Goal: Task Accomplishment & Management: Use online tool/utility

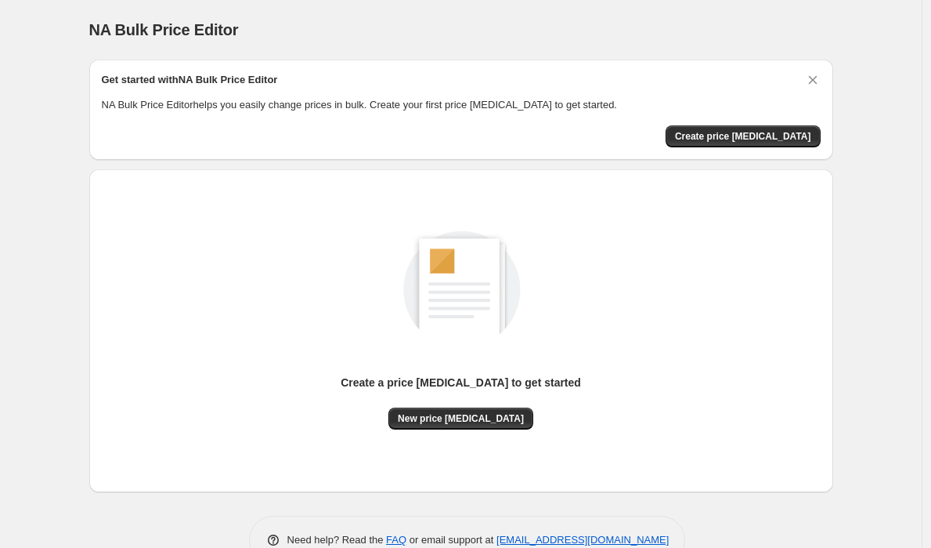
click at [474, 432] on div "Create a price [MEDICAL_DATA] to get started New price [MEDICAL_DATA]" at bounding box center [461, 331] width 719 height 298
click at [485, 414] on span "New price [MEDICAL_DATA]" at bounding box center [461, 418] width 126 height 13
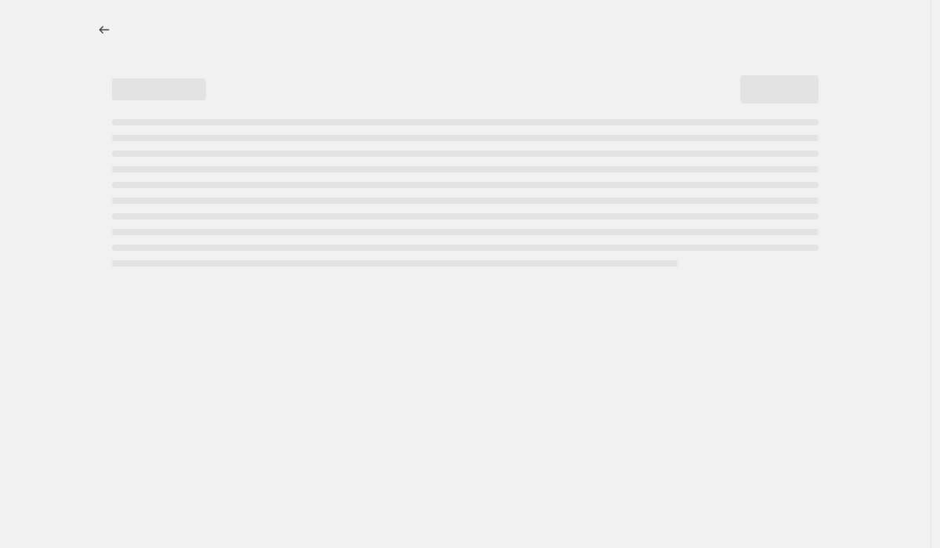
select select "percentage"
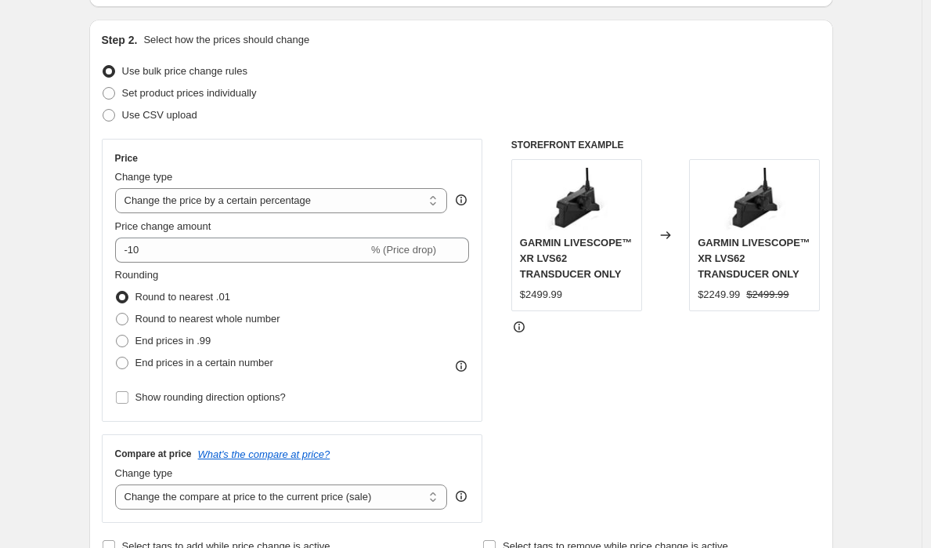
scroll to position [157, 0]
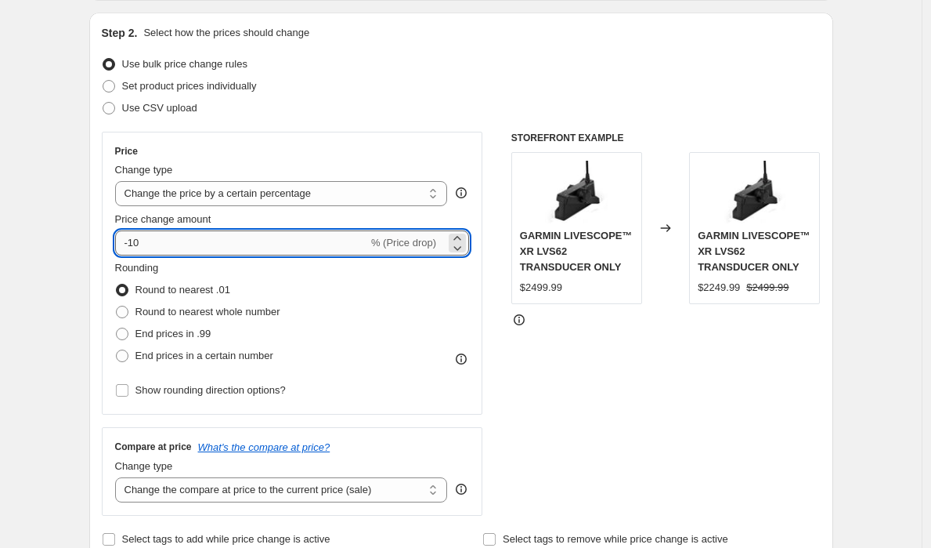
click at [284, 238] on input "-10" at bounding box center [241, 242] width 253 height 25
type input "-1"
type input "-30"
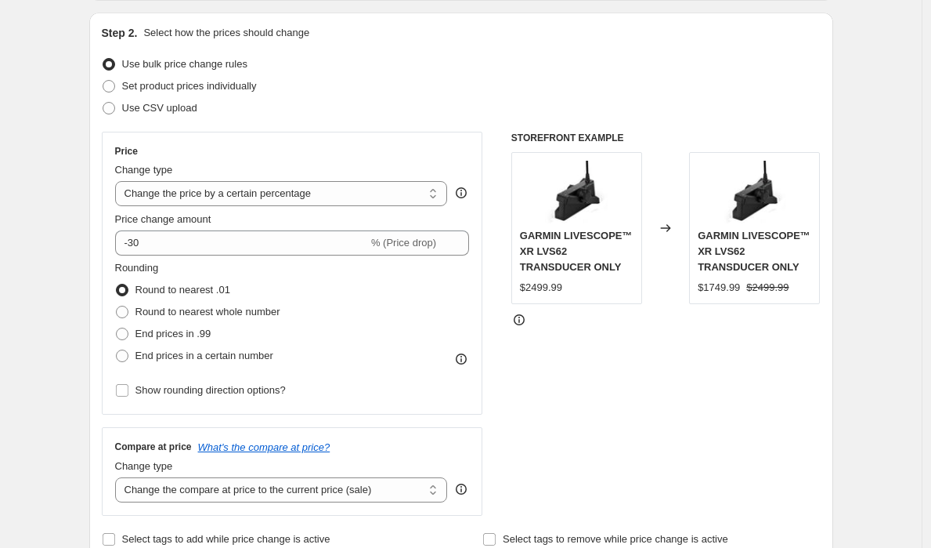
click at [282, 197] on select "Change the price to a certain amount Change the price by a certain amount Chang…" at bounding box center [281, 193] width 333 height 25
click at [119, 181] on select "Change the price to a certain amount Change the price by a certain amount Chang…" at bounding box center [281, 193] width 333 height 25
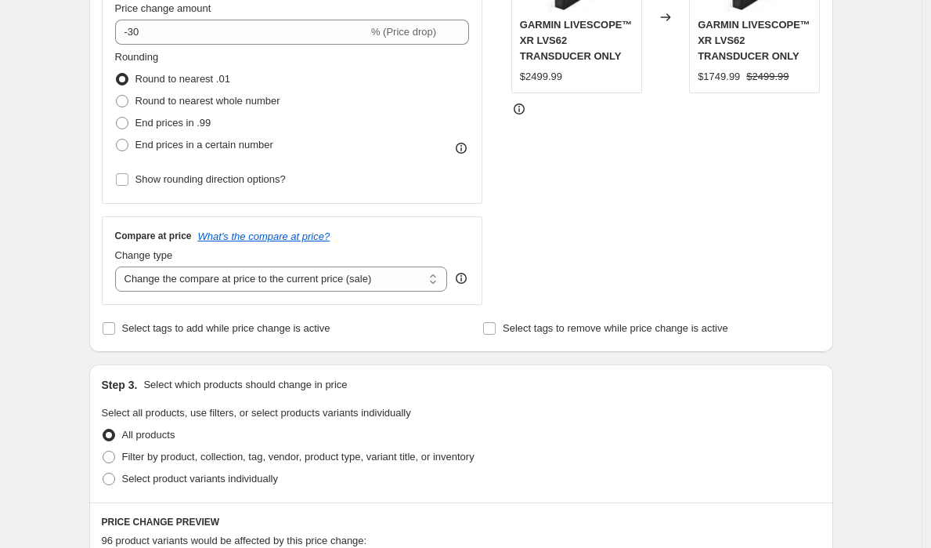
scroll to position [385, 0]
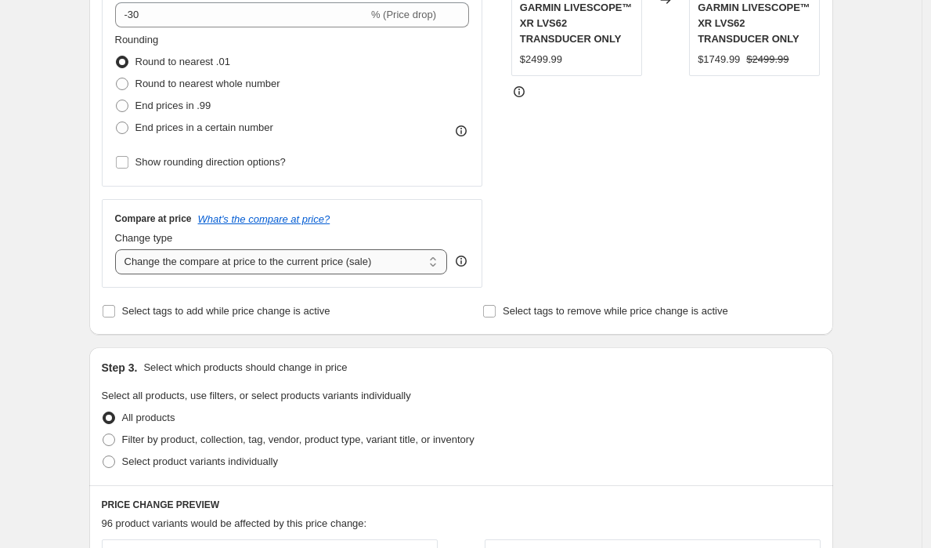
click at [286, 267] on select "Change the compare at price to the current price (sale) Change the compare at p…" at bounding box center [281, 261] width 333 height 25
click at [119, 249] on select "Change the compare at price to the current price (sale) Change the compare at p…" at bounding box center [281, 261] width 333 height 25
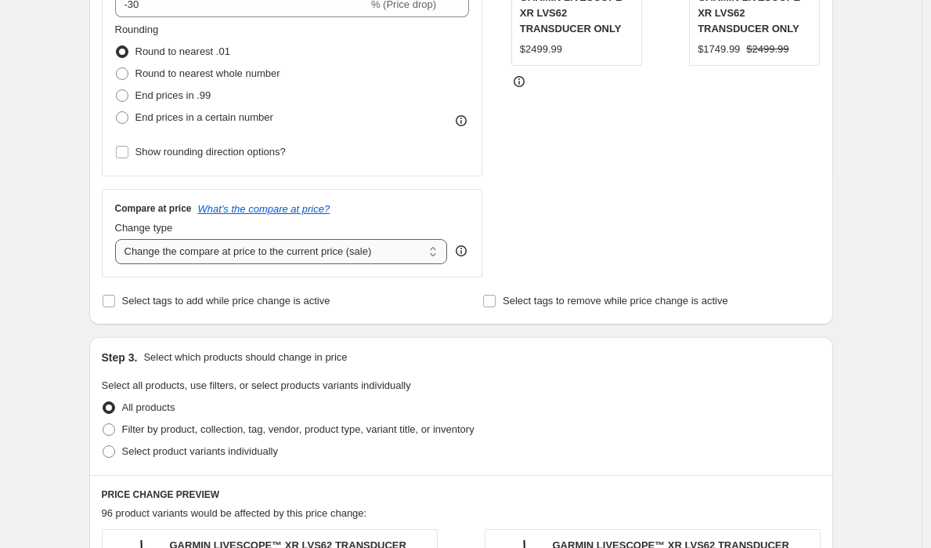
scroll to position [400, 0]
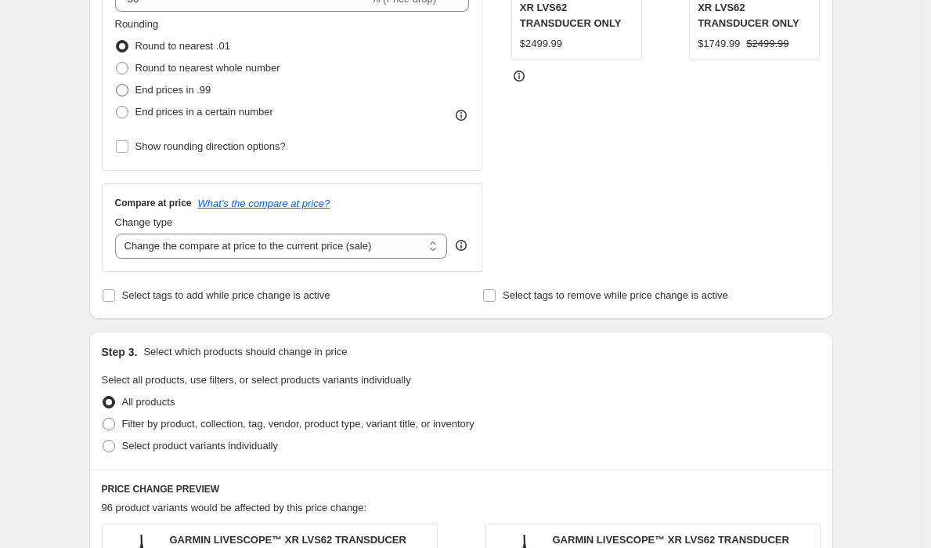
click at [128, 92] on span at bounding box center [122, 90] width 13 height 13
click at [117, 85] on input "End prices in .99" at bounding box center [116, 84] width 1 height 1
radio input "true"
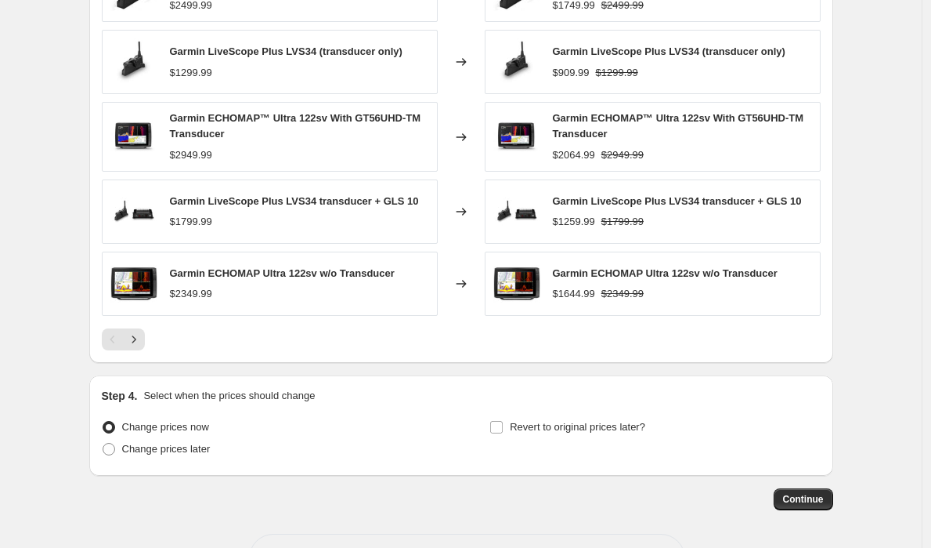
scroll to position [1029, 0]
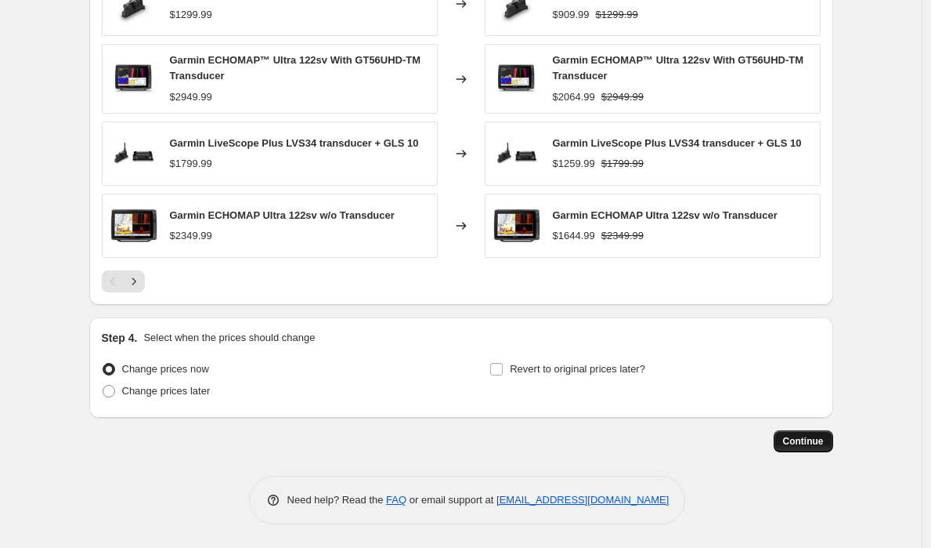
click at [797, 436] on span "Continue" at bounding box center [803, 441] width 41 height 13
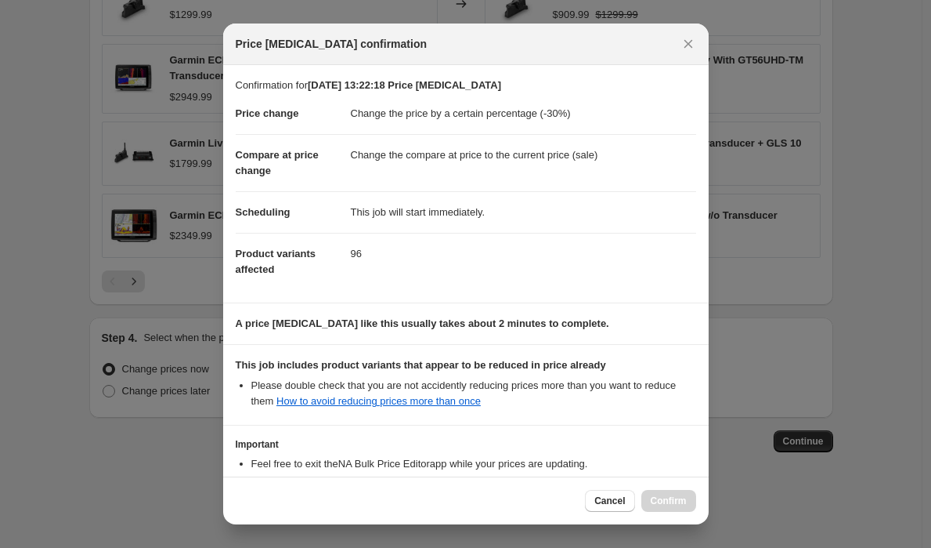
scroll to position [112, 0]
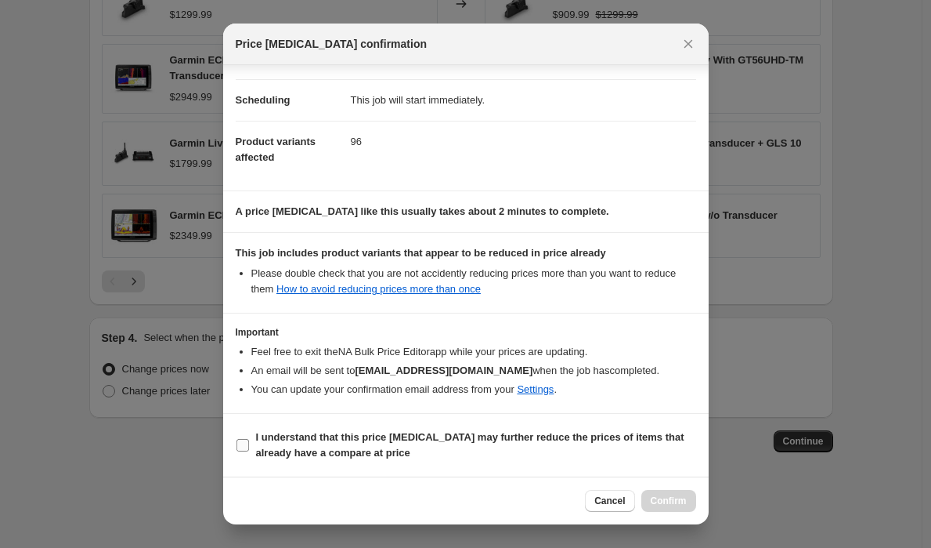
click at [240, 445] on input "I understand that this price change job may further reduce the prices of items …" at bounding box center [243, 445] width 13 height 13
checkbox input "true"
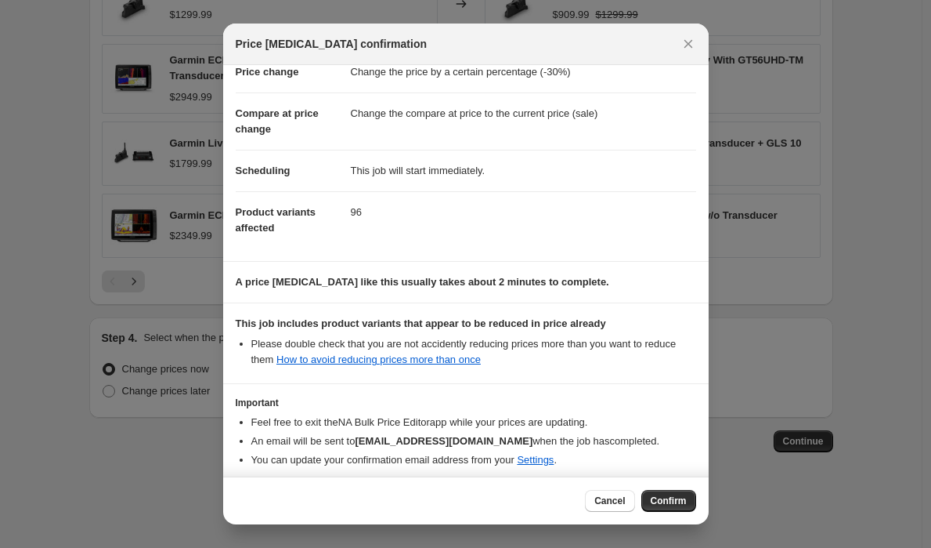
scroll to position [0, 0]
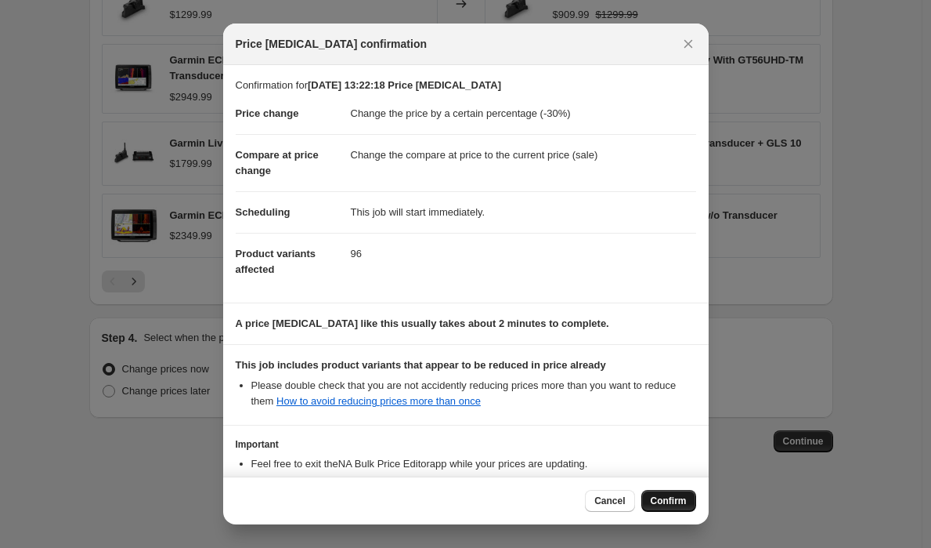
click at [662, 504] on span "Confirm" at bounding box center [669, 500] width 36 height 13
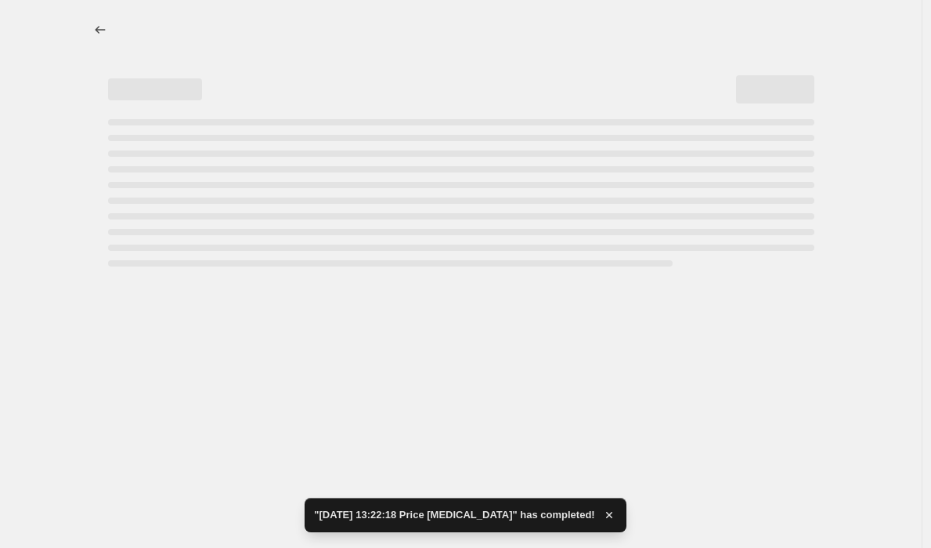
select select "percentage"
